Goal: Task Accomplishment & Management: Complete application form

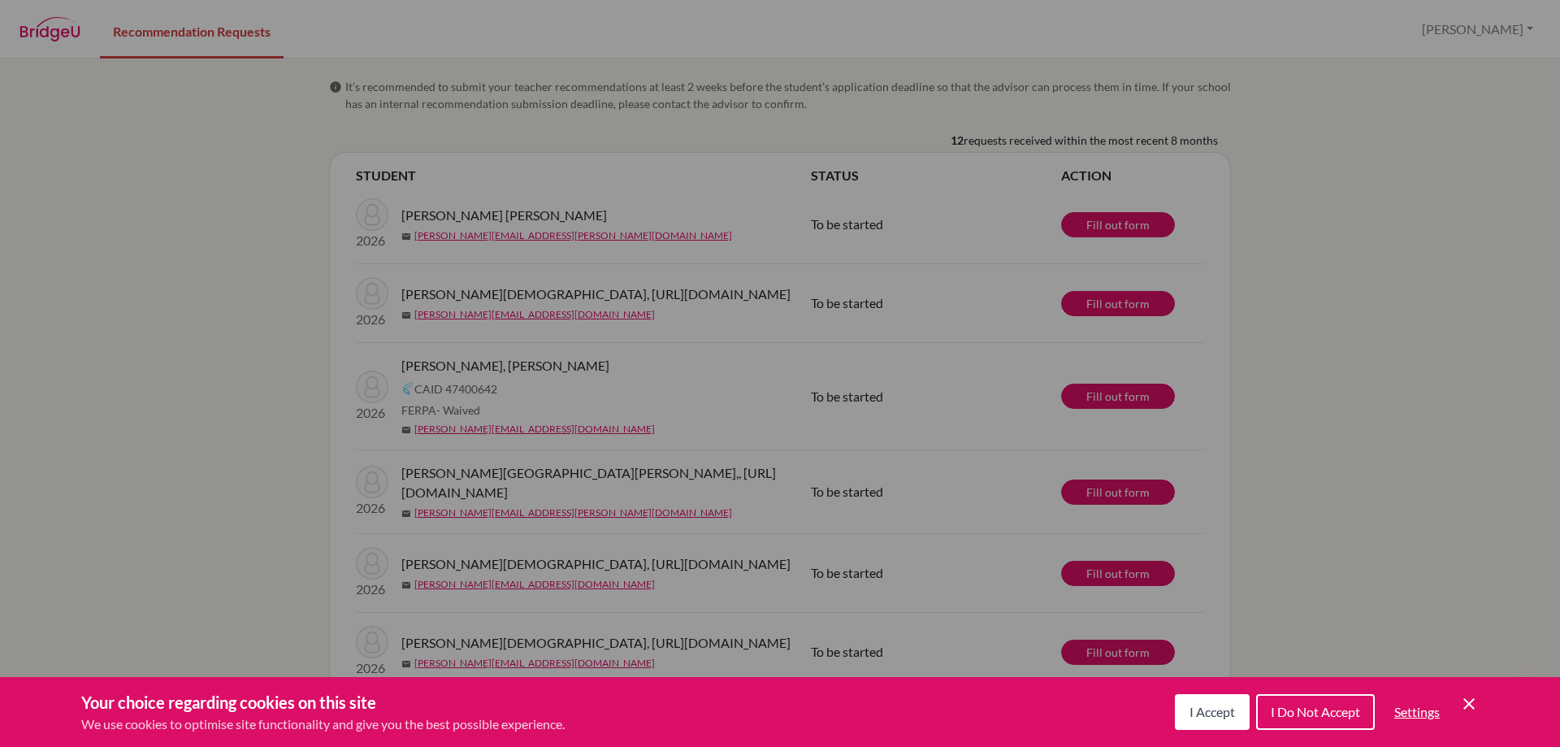
click at [1193, 706] on span "I Accept" at bounding box center [1213, 711] width 46 height 15
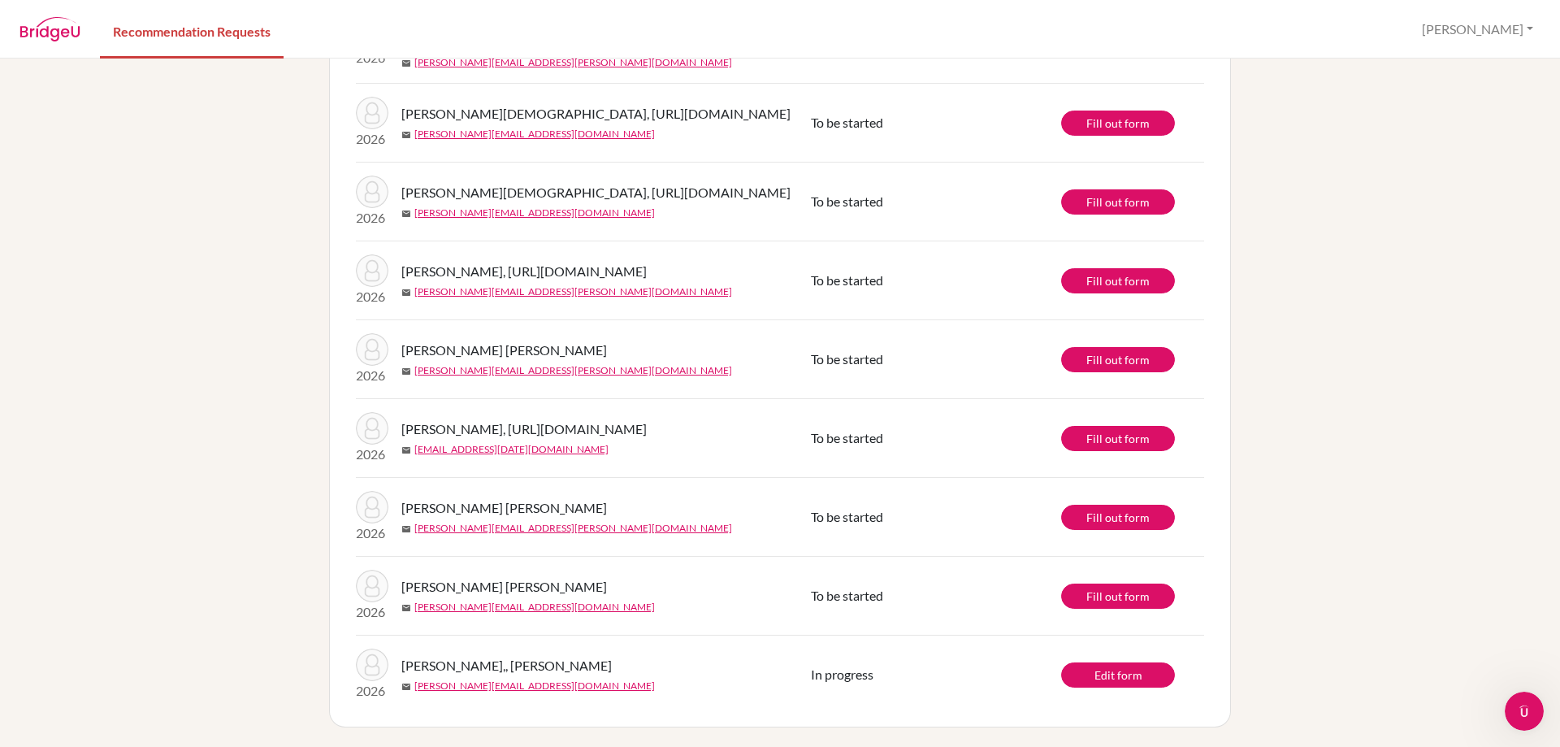
scroll to position [592, 0]
click at [1104, 597] on link "Fill out form" at bounding box center [1118, 595] width 114 height 25
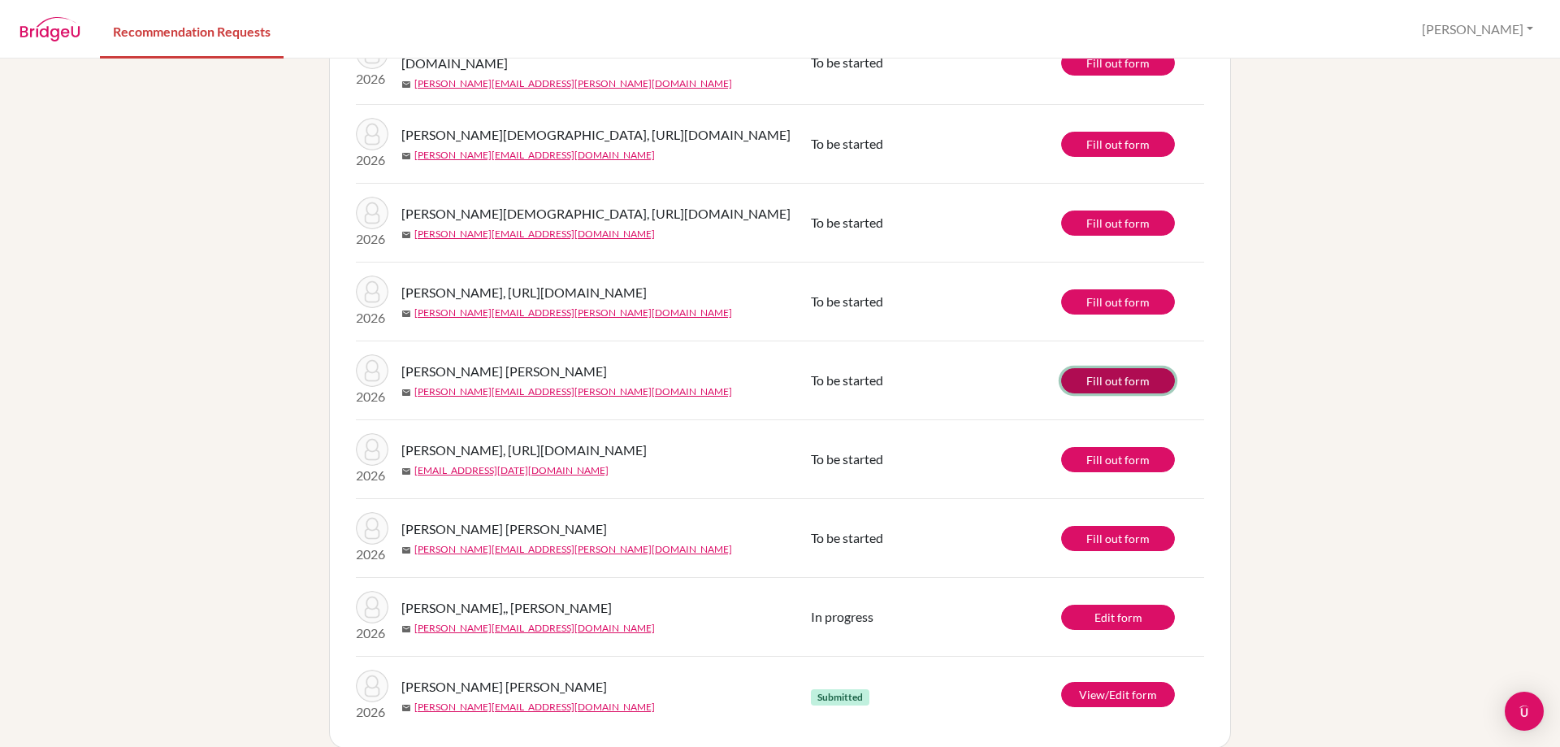
click at [1138, 393] on link "Fill out form" at bounding box center [1118, 380] width 114 height 25
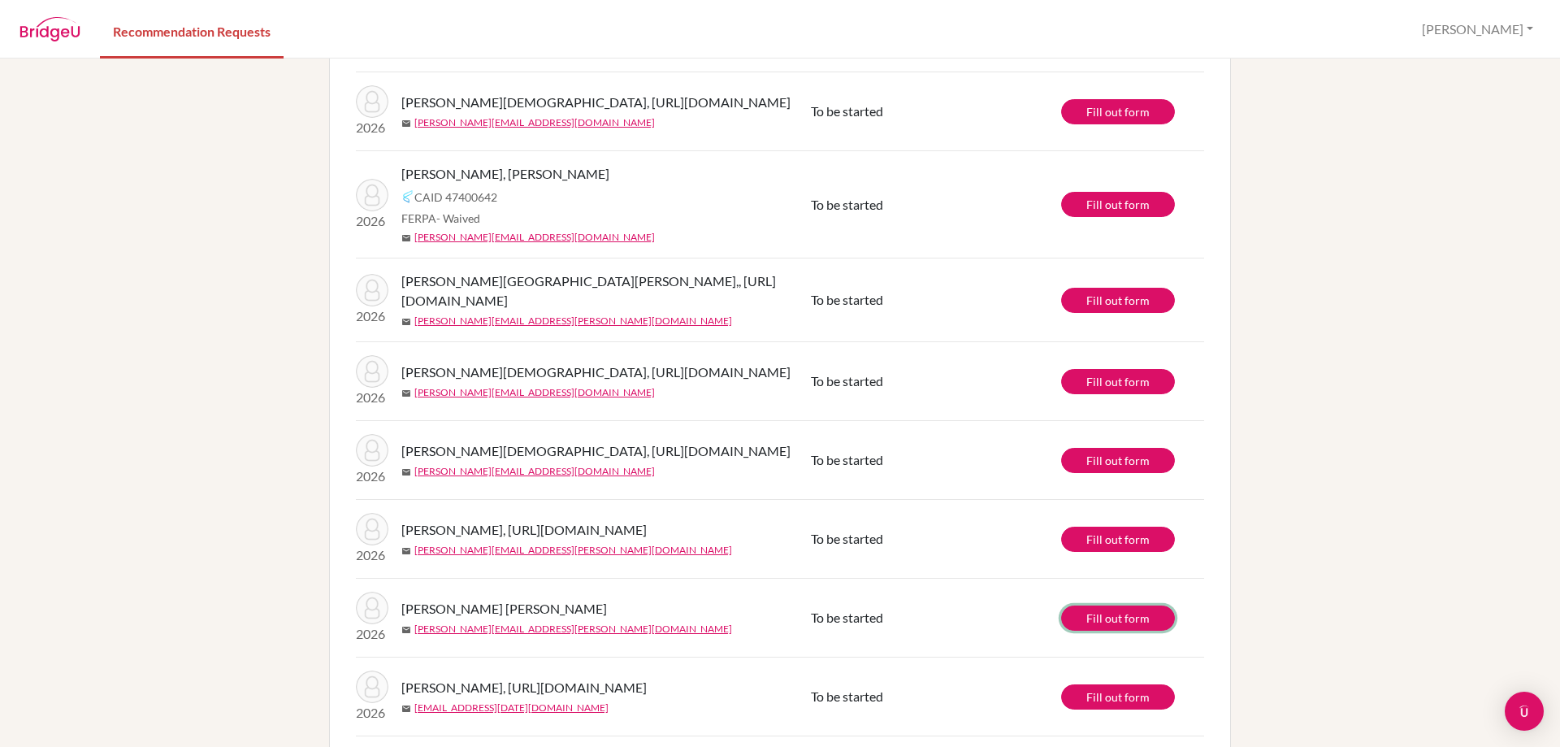
scroll to position [185, 0]
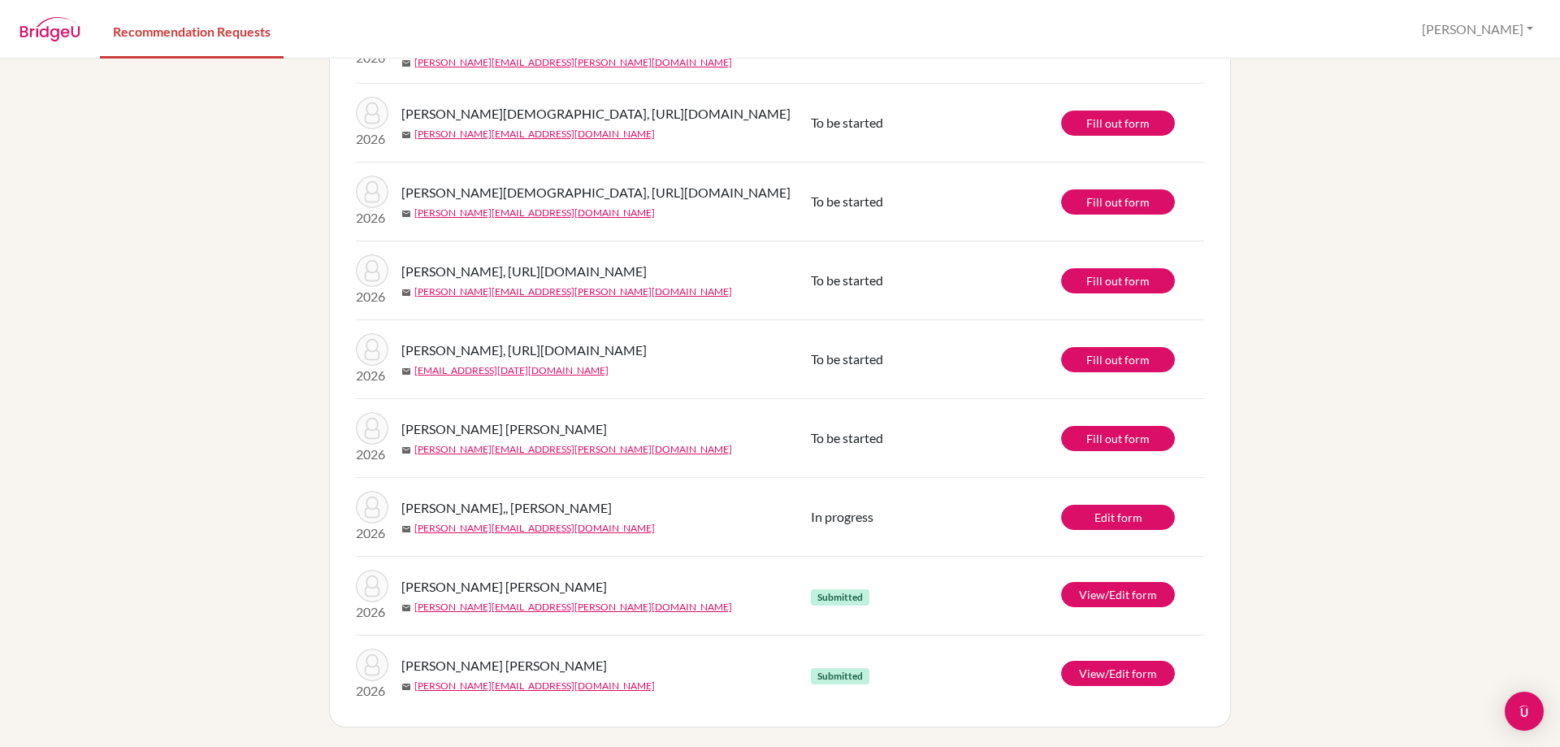
scroll to position [592, 0]
